Goal: Transaction & Acquisition: Purchase product/service

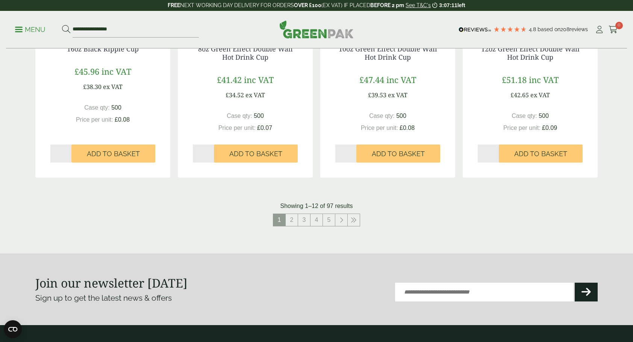
scroll to position [731, 0]
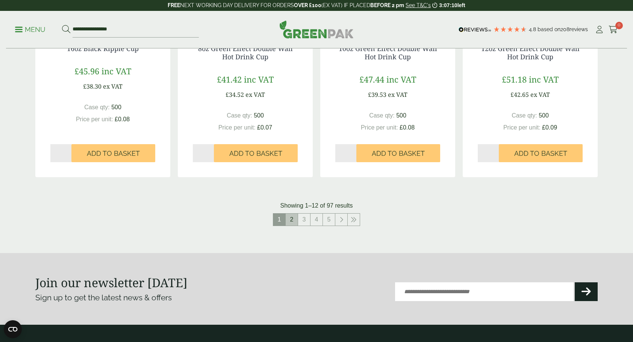
click at [294, 217] on link "2" at bounding box center [291, 220] width 12 height 12
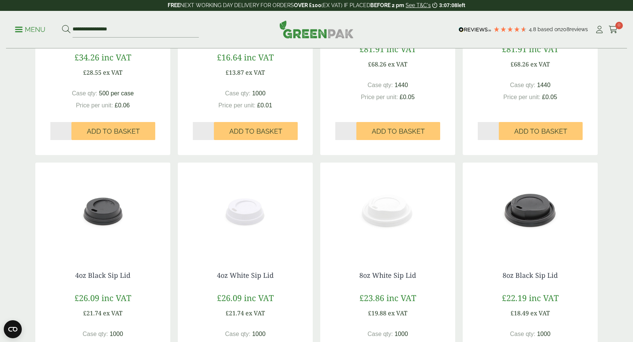
scroll to position [501, 0]
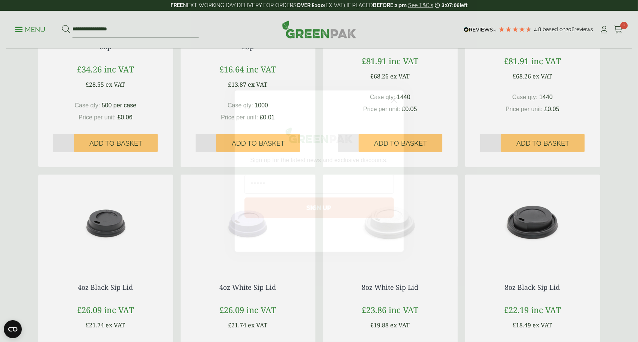
click at [393, 97] on circle "Close dialog" at bounding box center [394, 100] width 12 height 12
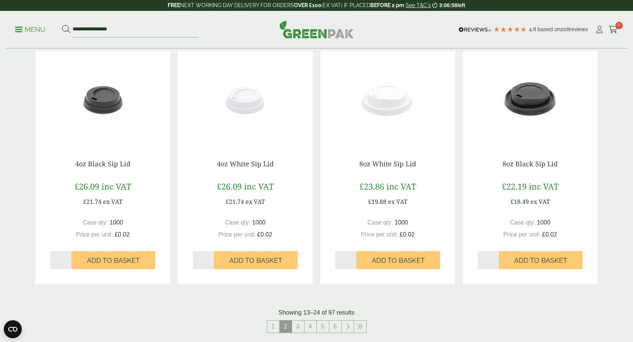
scroll to position [639, 0]
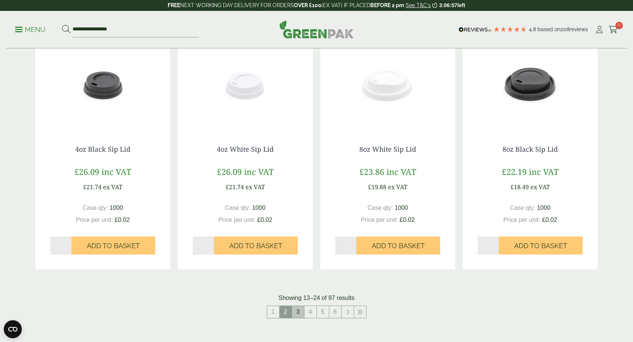
click at [296, 309] on link "3" at bounding box center [298, 312] width 12 height 12
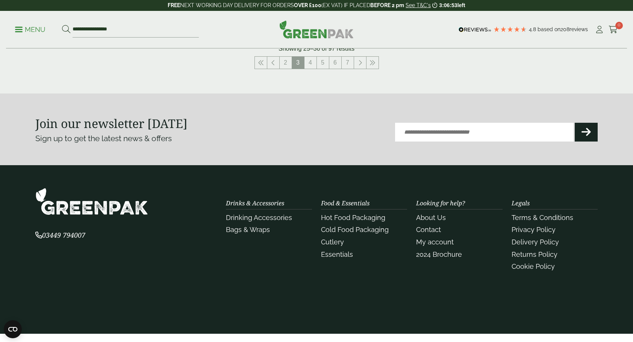
scroll to position [880, 0]
click at [308, 68] on link "4" at bounding box center [310, 62] width 12 height 12
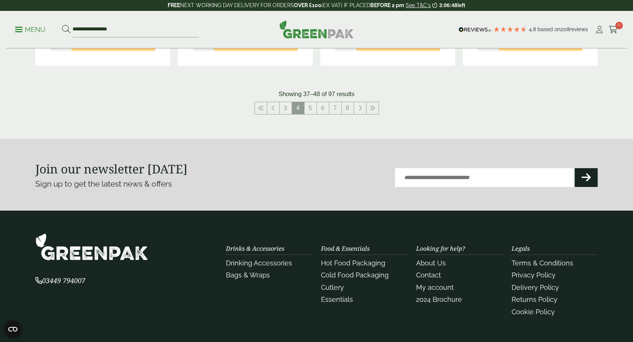
scroll to position [859, 0]
click at [311, 110] on link "5" at bounding box center [310, 109] width 12 height 12
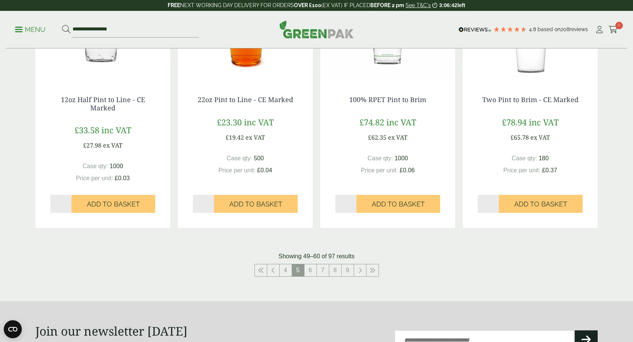
scroll to position [690, 0]
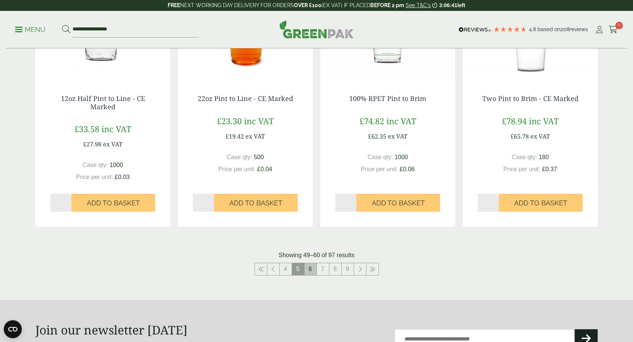
click at [314, 269] on link "6" at bounding box center [310, 269] width 12 height 12
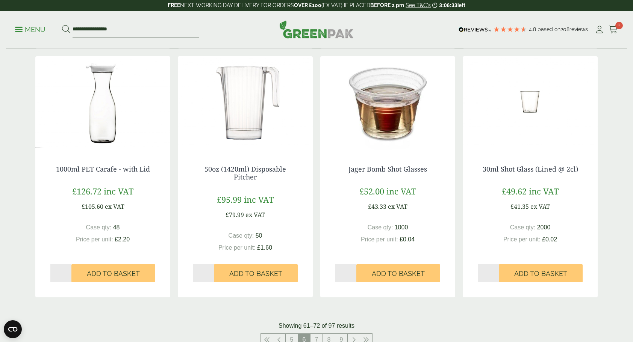
scroll to position [681, 0]
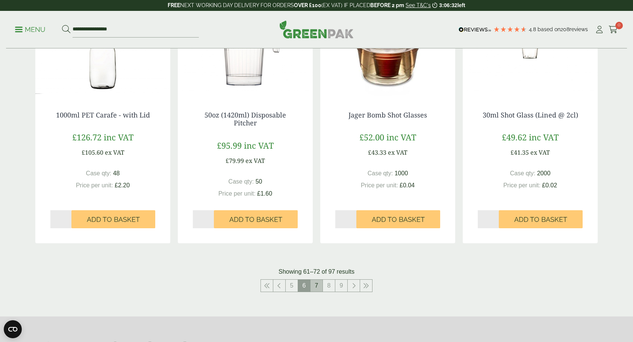
click at [320, 285] on link "7" at bounding box center [316, 286] width 12 height 12
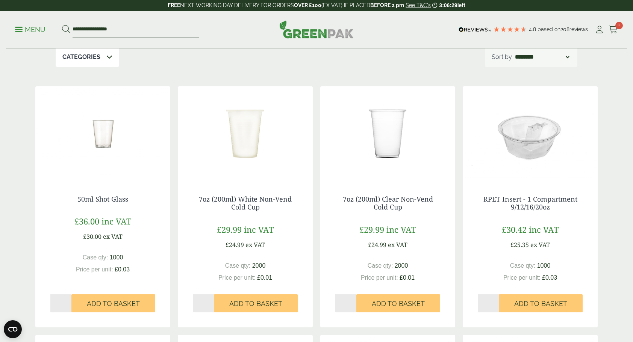
scroll to position [91, 0]
